Goal: Task Accomplishment & Management: Understand process/instructions

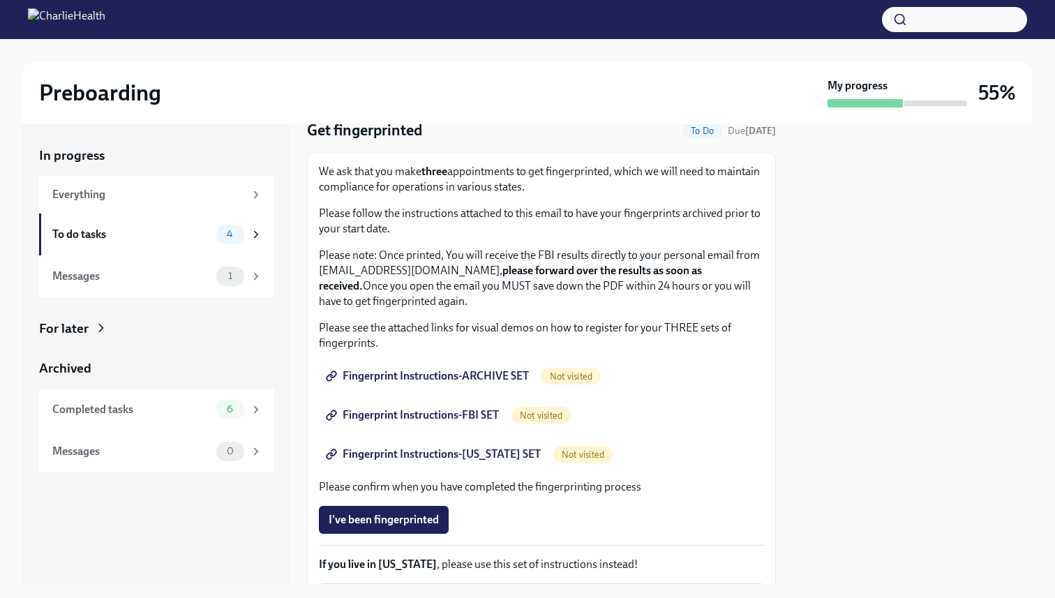
scroll to position [71, 0]
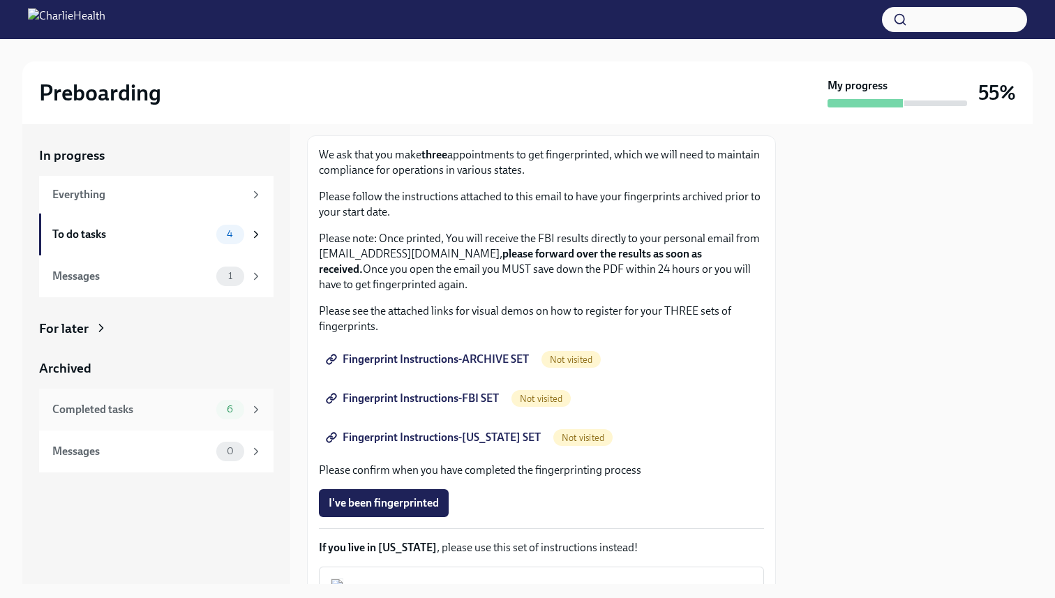
click at [139, 410] on div "Completed tasks" at bounding box center [131, 409] width 158 height 15
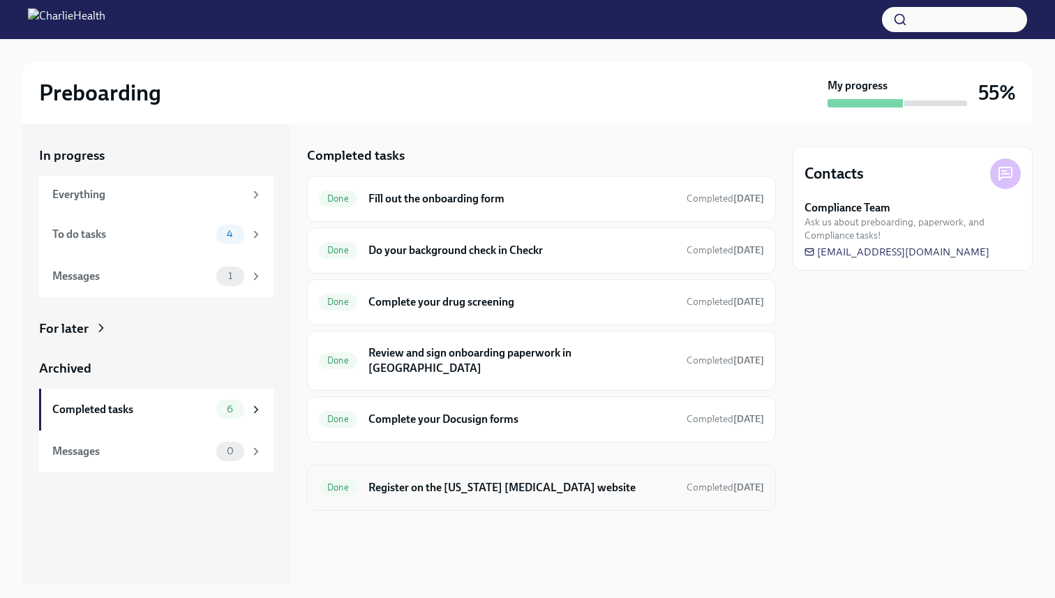
click at [513, 480] on h6 "Register on the [US_STATE] [MEDICAL_DATA] website" at bounding box center [521, 487] width 307 height 15
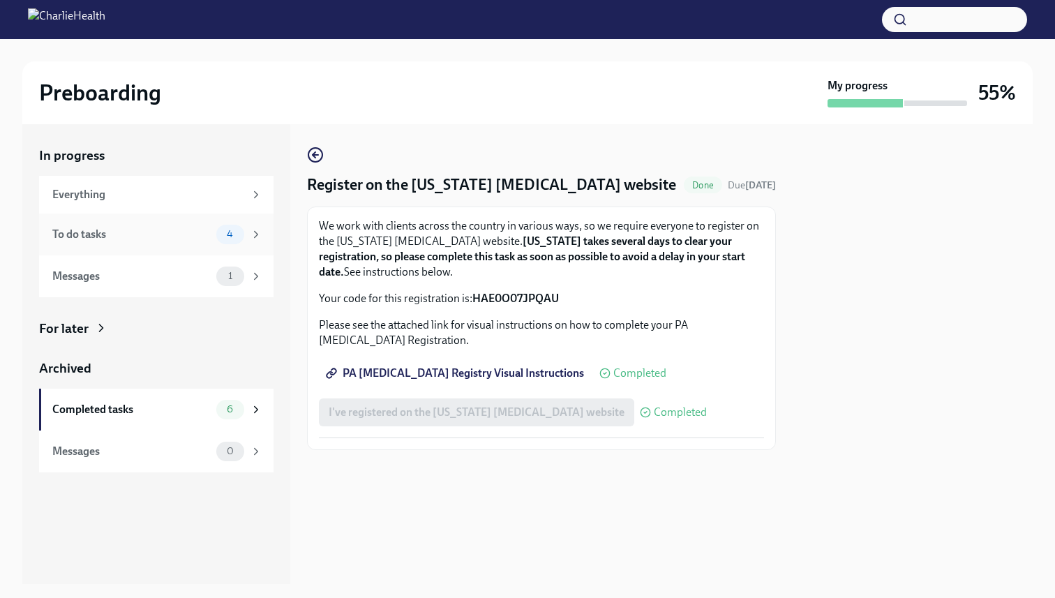
click at [145, 229] on div "To do tasks" at bounding box center [131, 234] width 158 height 15
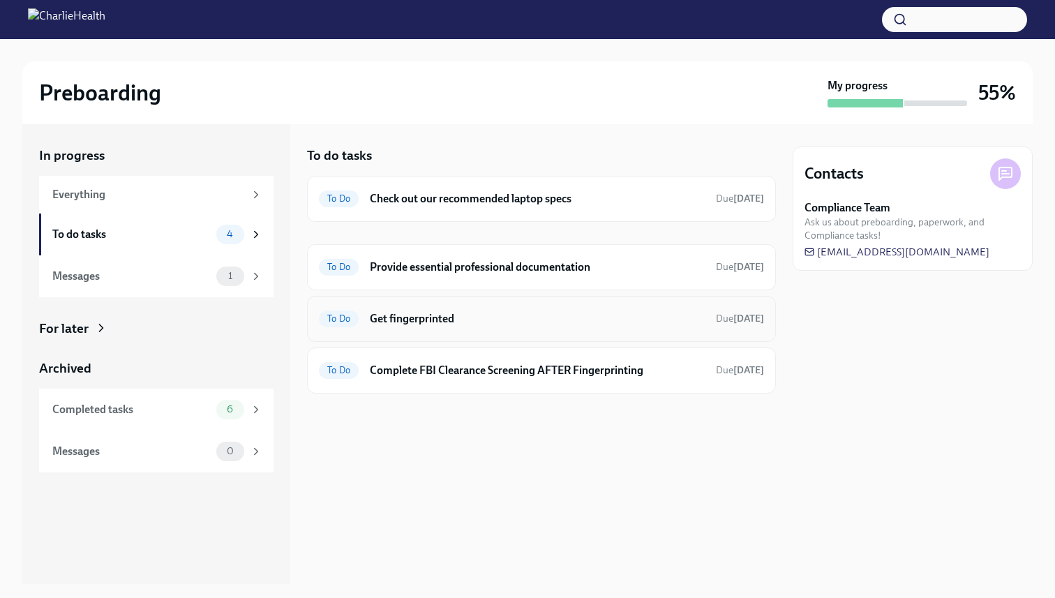
click at [422, 319] on h6 "Get fingerprinted" at bounding box center [537, 318] width 335 height 15
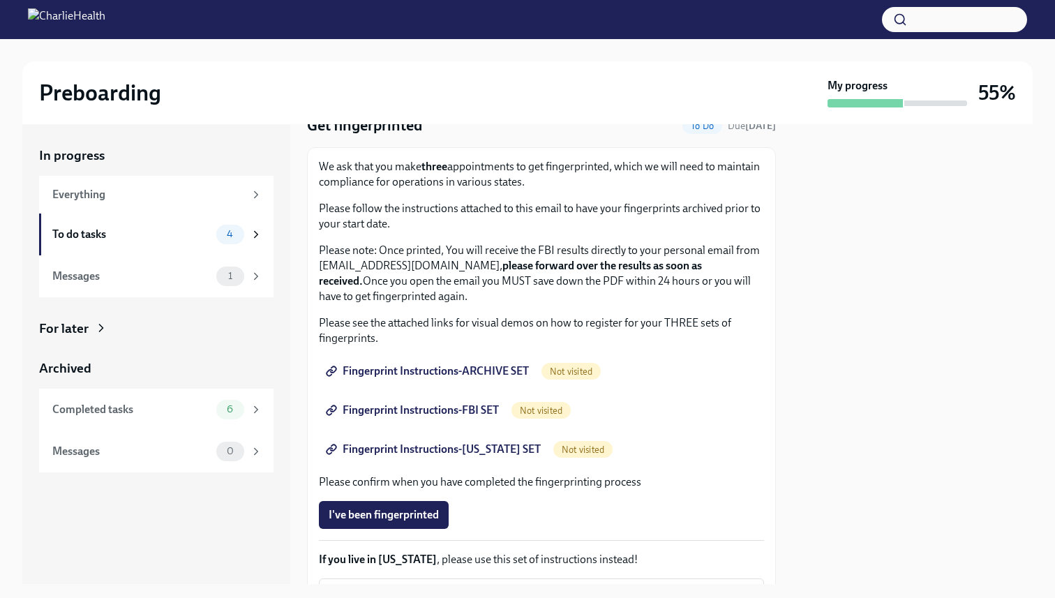
scroll to position [124, 0]
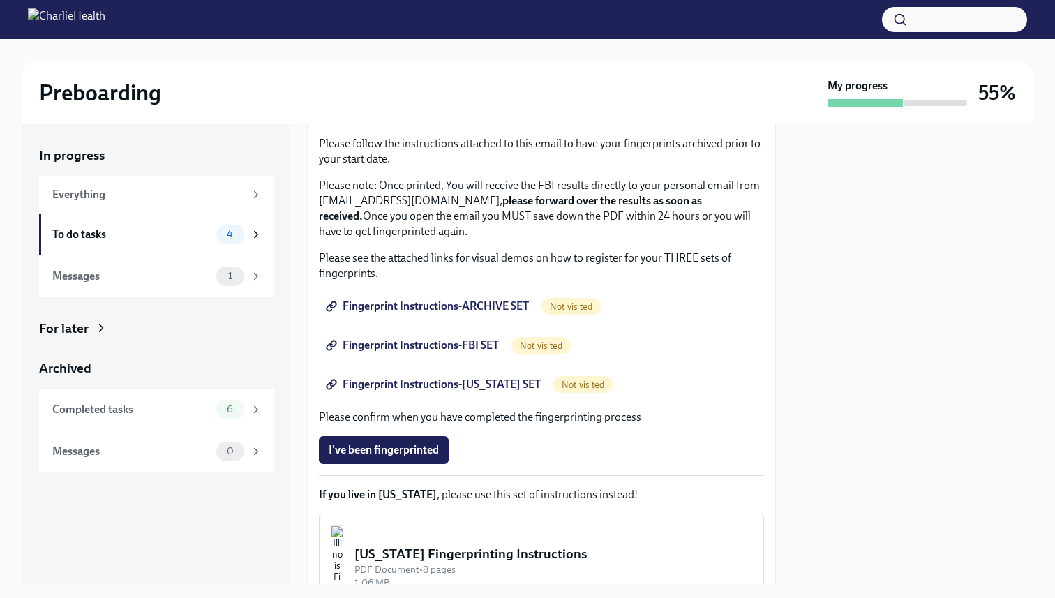
click at [491, 299] on link "Fingerprint Instructions-ARCHIVE SET" at bounding box center [429, 306] width 220 height 28
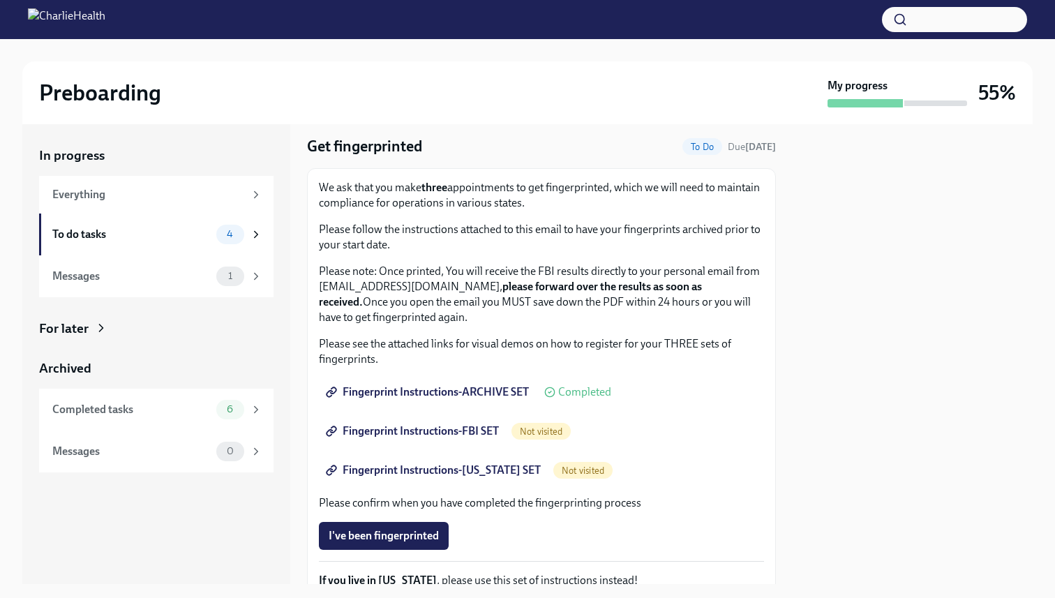
scroll to position [38, 0]
click at [464, 428] on span "Fingerprint Instructions-FBI SET" at bounding box center [413, 432] width 170 height 14
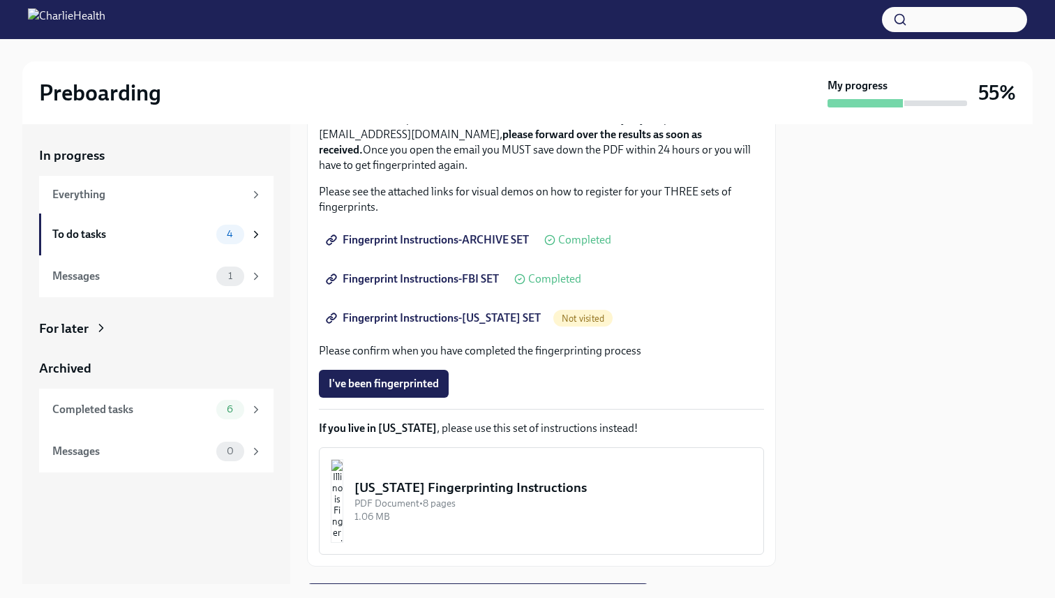
scroll to position [167, 0]
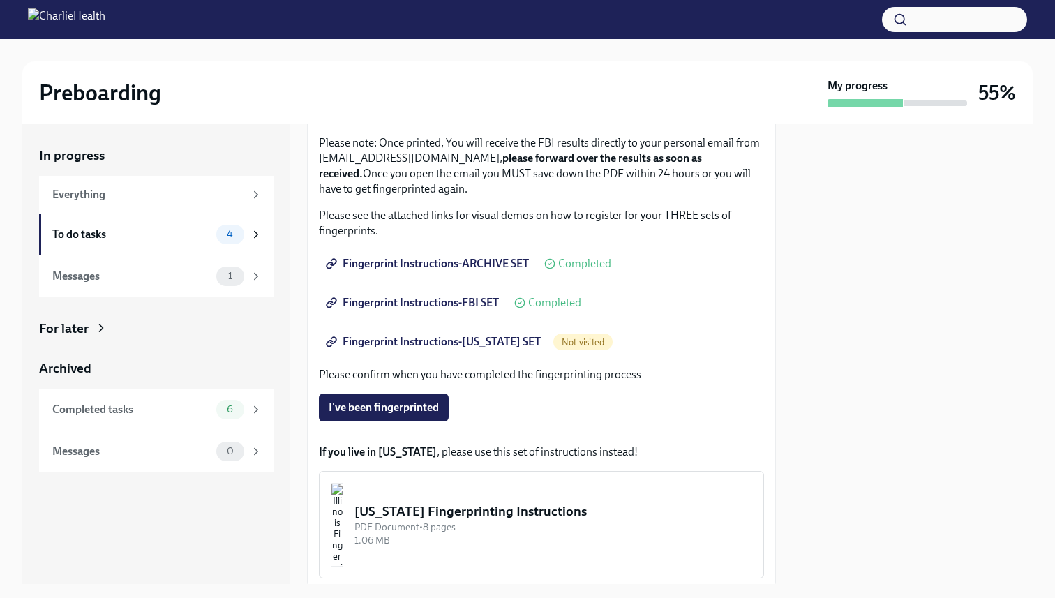
click at [481, 344] on span "Fingerprint Instructions-[US_STATE] SET" at bounding box center [434, 342] width 212 height 14
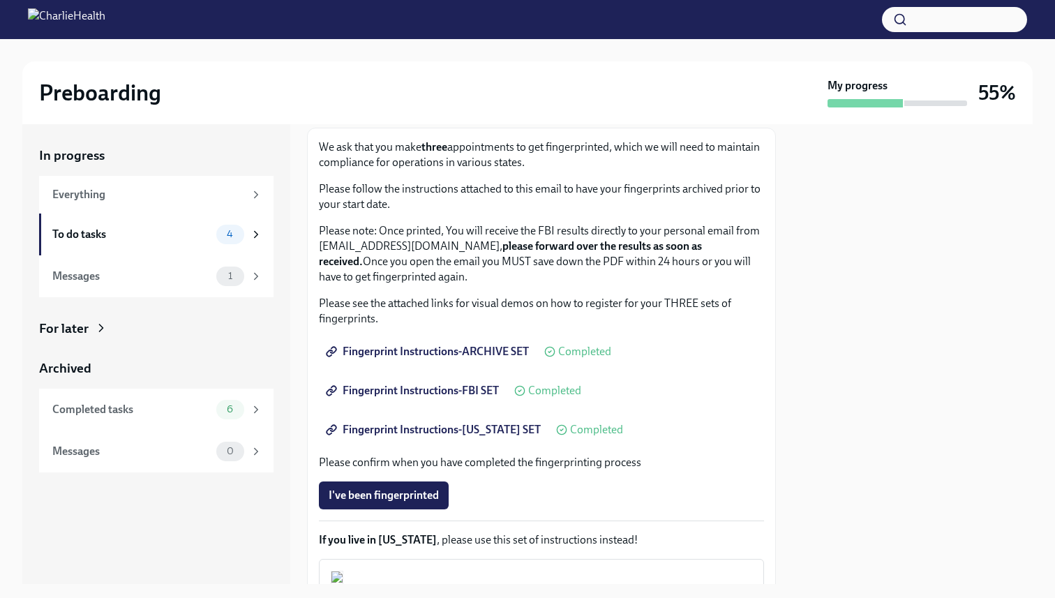
scroll to position [0, 0]
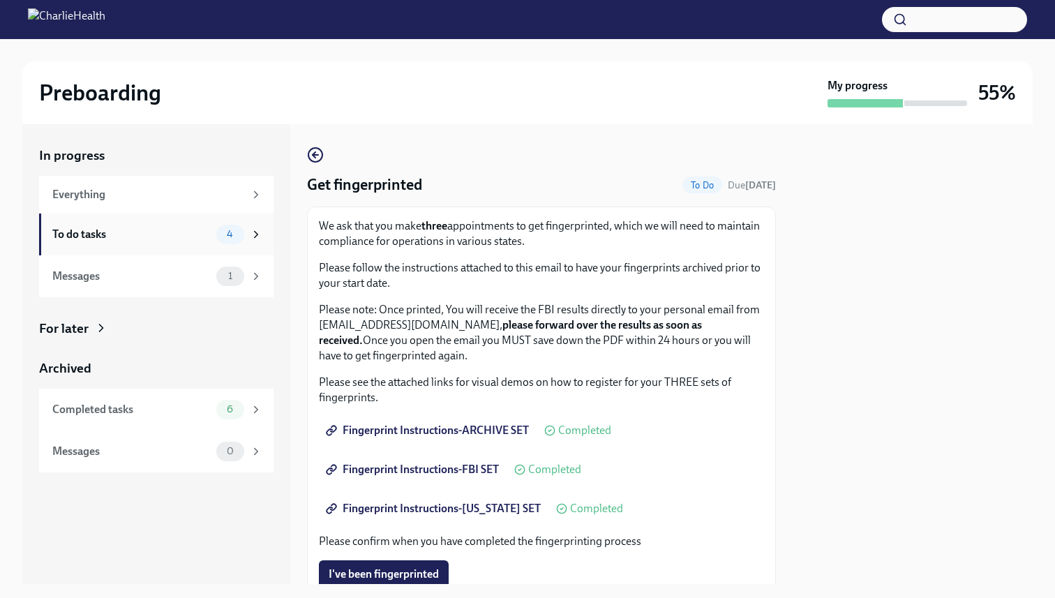
click at [256, 230] on icon at bounding box center [256, 234] width 13 height 13
